Goal: Information Seeking & Learning: Learn about a topic

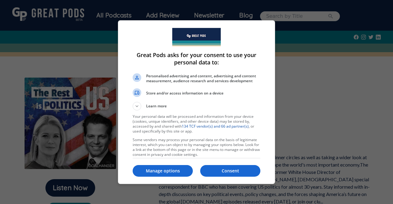
scroll to position [3, 0]
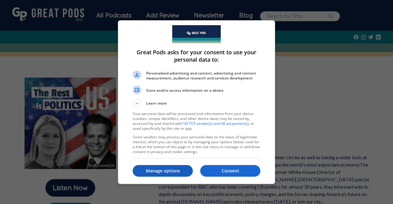
click at [178, 168] on p "Manage options" at bounding box center [163, 171] width 60 height 6
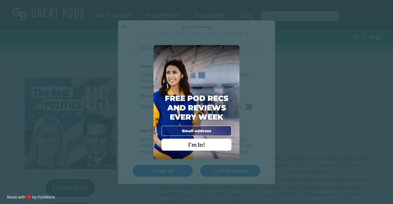
scroll to position [28, 0]
click at [235, 51] on span "X" at bounding box center [234, 51] width 4 height 6
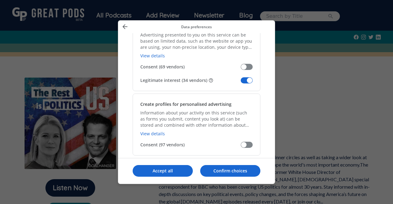
scroll to position [132, 0]
click at [243, 79] on span "Manage your data" at bounding box center [247, 80] width 12 height 6
click at [241, 82] on input "Legitimate interest (34 vendors)" at bounding box center [241, 82] width 0 height 0
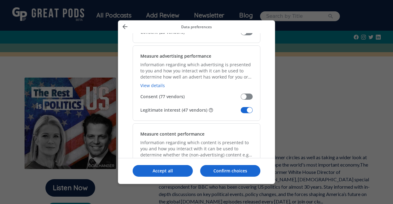
scroll to position [438, 0]
click at [244, 107] on span "Manage your data" at bounding box center [247, 110] width 12 height 6
click at [241, 112] on input "Legitimate interest (47 vendors)" at bounding box center [241, 112] width 0 height 0
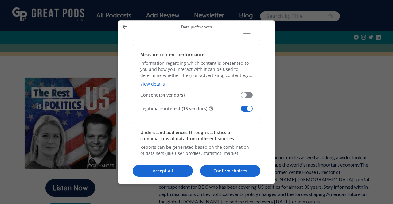
click at [244, 109] on span "Manage your data" at bounding box center [247, 109] width 12 height 6
click at [241, 111] on input "Legitimate interest (15 vendors)" at bounding box center [241, 111] width 0 height 0
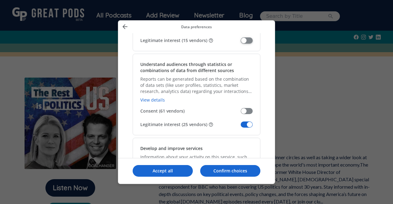
scroll to position [586, 0]
click at [244, 121] on span "Manage your data" at bounding box center [247, 124] width 12 height 6
click at [241, 126] on input "Legitimate interest (25 vendors)" at bounding box center [241, 126] width 0 height 0
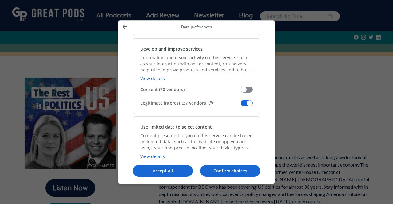
scroll to position [685, 0]
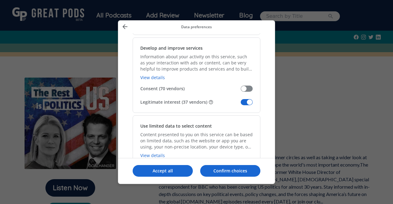
click at [244, 96] on div "Develop and improve services Information about your activity on this service, s…" at bounding box center [197, 75] width 128 height 76
click at [244, 102] on span "Manage your data" at bounding box center [247, 102] width 12 height 6
click at [241, 104] on input "Legitimate interest (37 vendors)" at bounding box center [241, 104] width 0 height 0
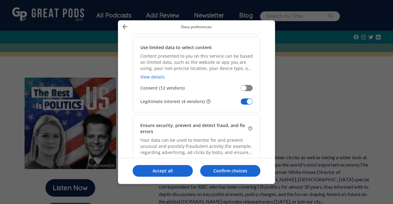
scroll to position [764, 0]
click at [244, 102] on div "Use limited data to select content Content presented to you on this service can…" at bounding box center [197, 75] width 128 height 76
click at [245, 99] on span "Manage your data" at bounding box center [247, 101] width 12 height 6
click at [241, 103] on input "Legitimate interest (4 vendors)" at bounding box center [241, 103] width 0 height 0
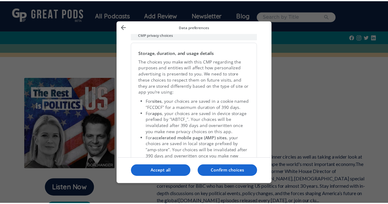
scroll to position [1306, 0]
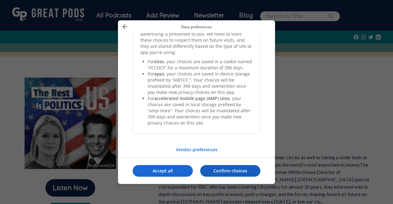
click at [219, 172] on p "Confirm choices" at bounding box center [230, 171] width 60 height 6
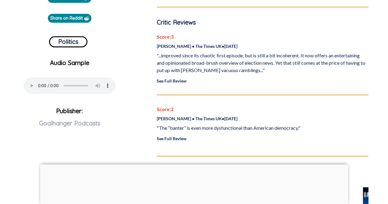
scroll to position [210, 0]
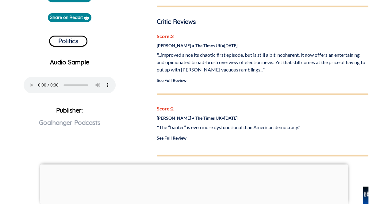
click at [173, 78] on link "See Full Review" at bounding box center [172, 80] width 30 height 5
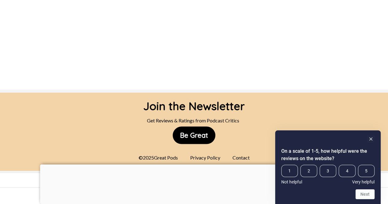
scroll to position [491, 0]
